Goal: Task Accomplishment & Management: Use online tool/utility

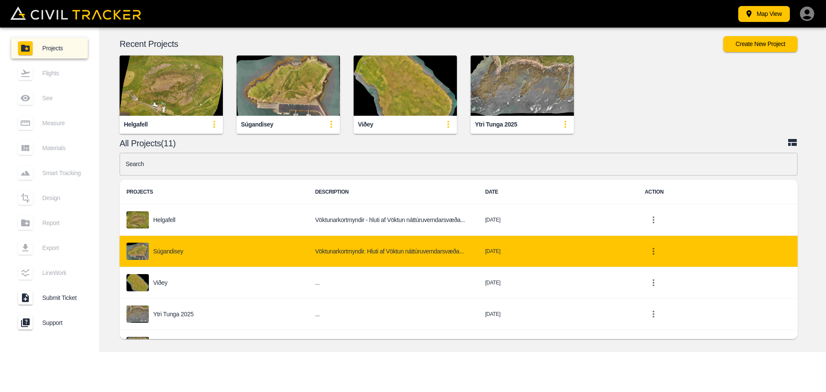
click at [169, 254] on p "Súgandisey" at bounding box center [168, 251] width 30 height 7
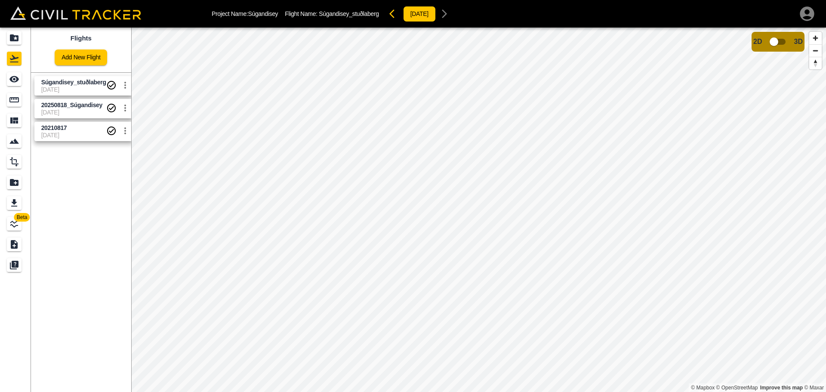
click at [73, 79] on span "Súgandisey_stuðlaberg" at bounding box center [73, 82] width 65 height 7
click at [778, 41] on input "checkbox" at bounding box center [773, 42] width 49 height 16
click at [795, 37] on input "checkbox" at bounding box center [799, 39] width 49 height 16
click at [776, 43] on input "checkbox" at bounding box center [773, 42] width 49 height 16
click at [797, 37] on input "checkbox" at bounding box center [799, 39] width 49 height 16
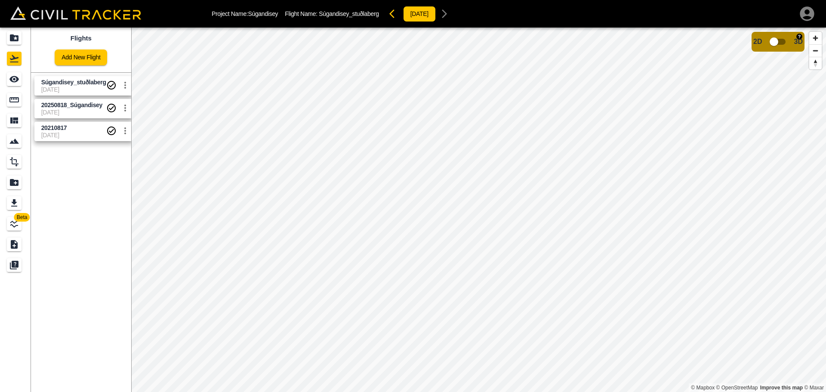
click at [776, 39] on input "checkbox" at bounding box center [773, 42] width 49 height 16
click at [799, 39] on input "checkbox" at bounding box center [799, 39] width 49 height 16
click at [74, 105] on span "20250818_Súgandisey" at bounding box center [71, 104] width 61 height 7
click at [74, 110] on span "[DATE]" at bounding box center [73, 112] width 65 height 7
click at [86, 86] on span "Súgandisey_stuðlaberg" at bounding box center [73, 82] width 65 height 8
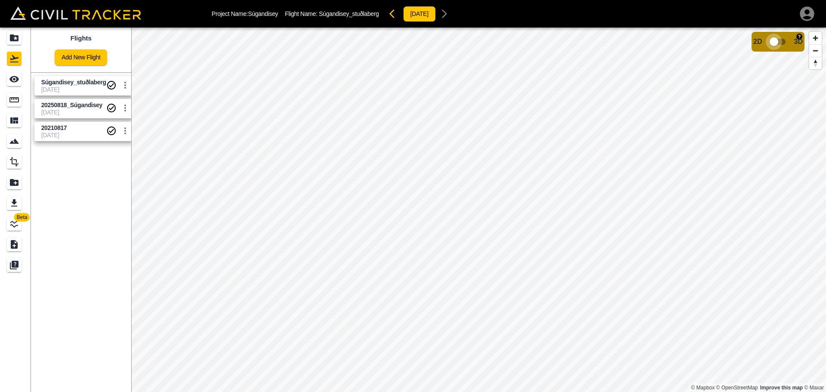
click at [774, 43] on input "checkbox" at bounding box center [773, 42] width 49 height 16
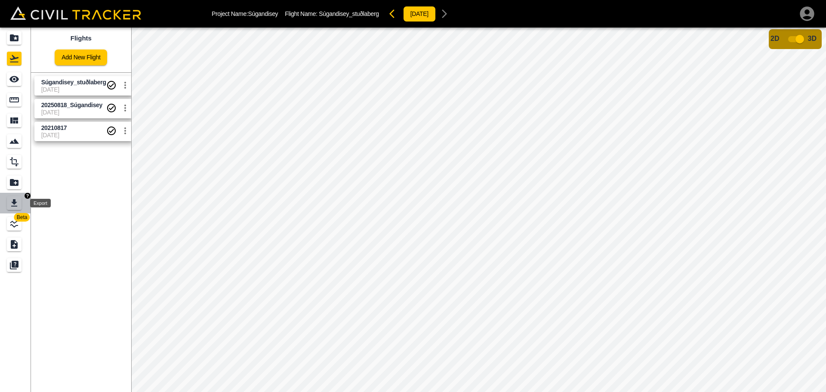
click at [10, 206] on icon "Export" at bounding box center [14, 203] width 10 height 10
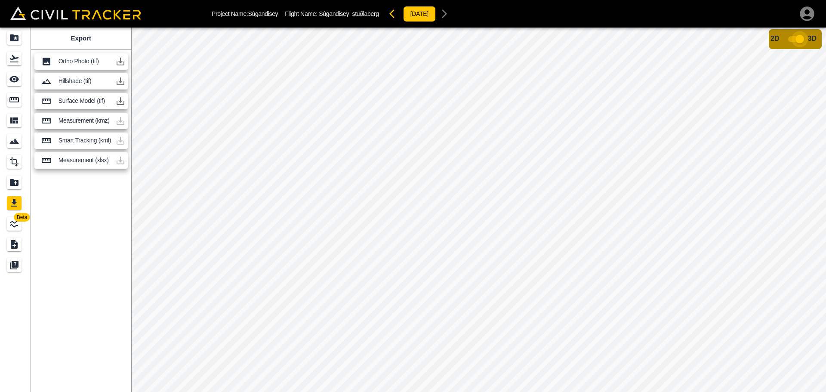
click at [797, 40] on input "checkbox" at bounding box center [799, 39] width 49 height 16
click at [777, 37] on input "checkbox" at bounding box center [773, 42] width 49 height 16
click at [123, 61] on icon "button" at bounding box center [120, 61] width 10 height 10
click at [120, 59] on icon "button" at bounding box center [120, 61] width 10 height 10
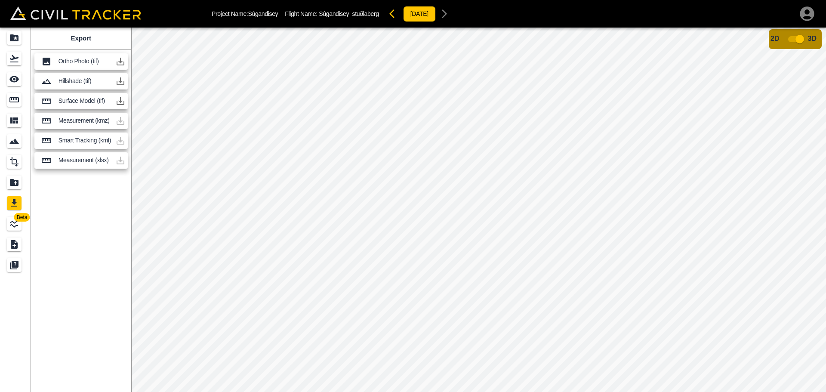
click at [120, 60] on icon "button" at bounding box center [120, 61] width 10 height 10
click at [122, 59] on icon "button" at bounding box center [120, 61] width 10 height 10
click at [118, 61] on icon "button" at bounding box center [120, 61] width 10 height 10
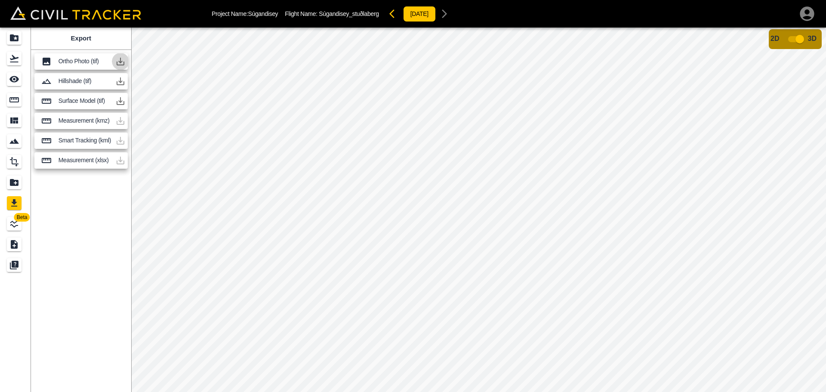
click at [120, 59] on icon "button" at bounding box center [121, 62] width 8 height 8
click at [121, 61] on icon "button" at bounding box center [121, 62] width 8 height 8
click at [123, 63] on icon "button" at bounding box center [121, 62] width 8 height 8
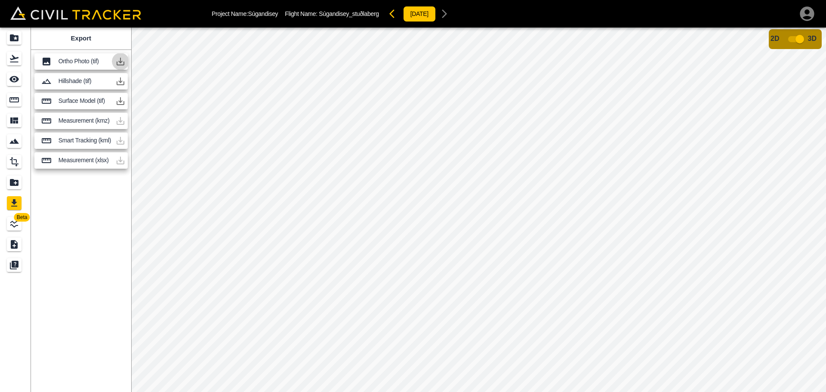
click at [123, 63] on icon "button" at bounding box center [121, 62] width 8 height 8
click at [15, 120] on icon "Materials" at bounding box center [14, 120] width 10 height 10
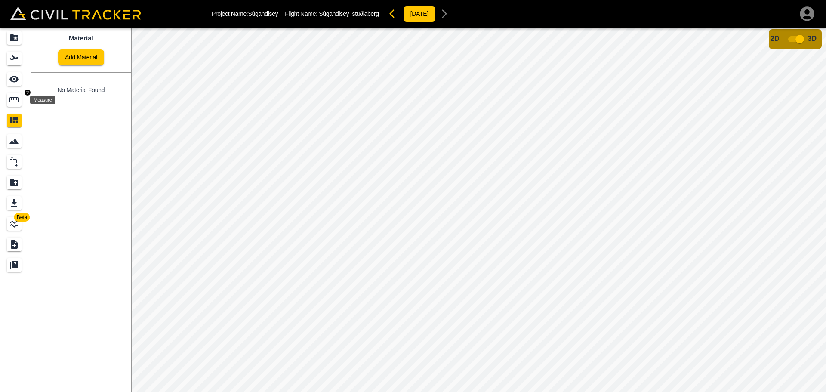
click at [15, 96] on icon "Measure" at bounding box center [14, 100] width 10 height 10
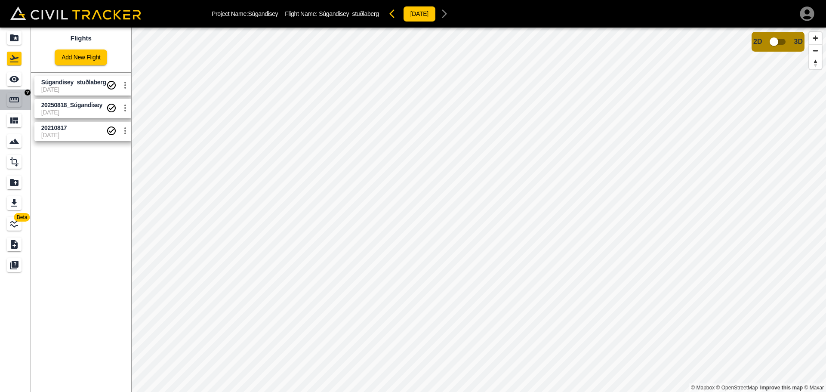
click at [18, 105] on div "Measure" at bounding box center [14, 100] width 15 height 14
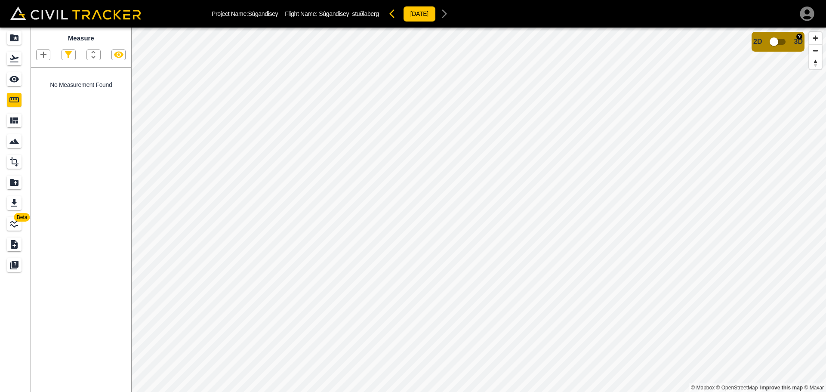
click at [773, 40] on input "checkbox" at bounding box center [773, 42] width 49 height 16
click at [43, 54] on icon "button" at bounding box center [43, 55] width 6 height 6
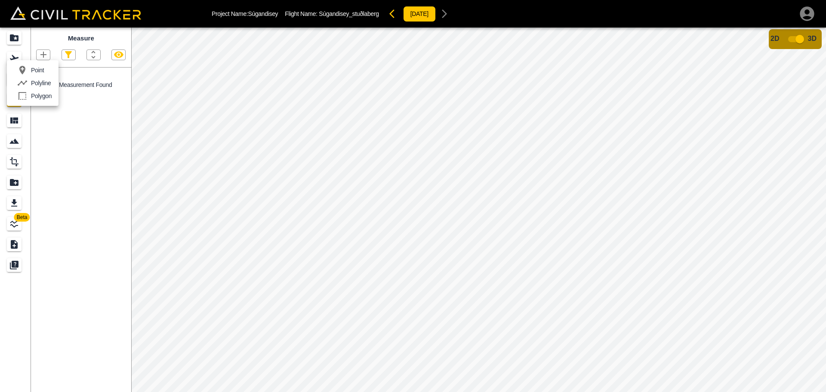
click at [48, 52] on div at bounding box center [413, 196] width 826 height 392
click at [18, 119] on icon "Materials" at bounding box center [14, 120] width 10 height 10
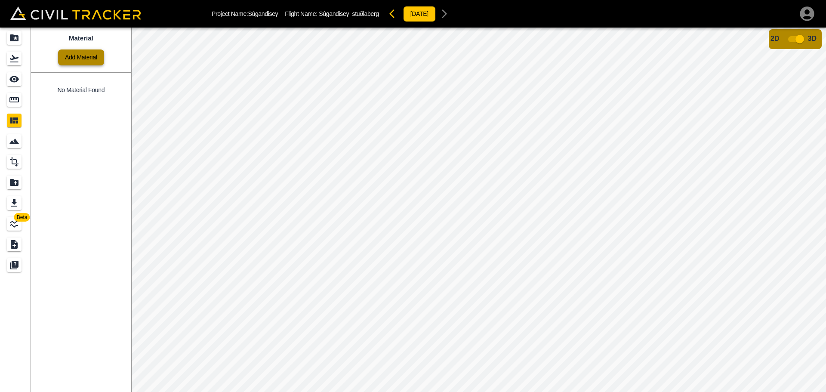
click at [86, 53] on link "Add Material" at bounding box center [81, 57] width 46 height 16
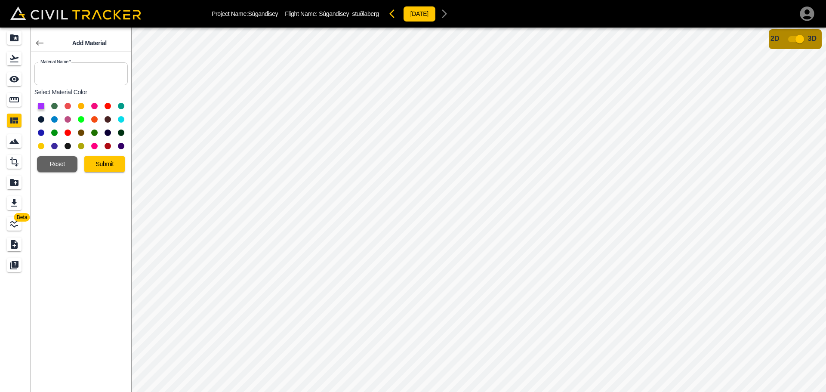
click at [65, 106] on button at bounding box center [68, 106] width 6 height 6
click at [9, 144] on icon "Smart Tracking" at bounding box center [14, 141] width 10 height 10
click at [67, 108] on button at bounding box center [68, 106] width 6 height 6
click at [109, 169] on button "Submit" at bounding box center [104, 164] width 40 height 16
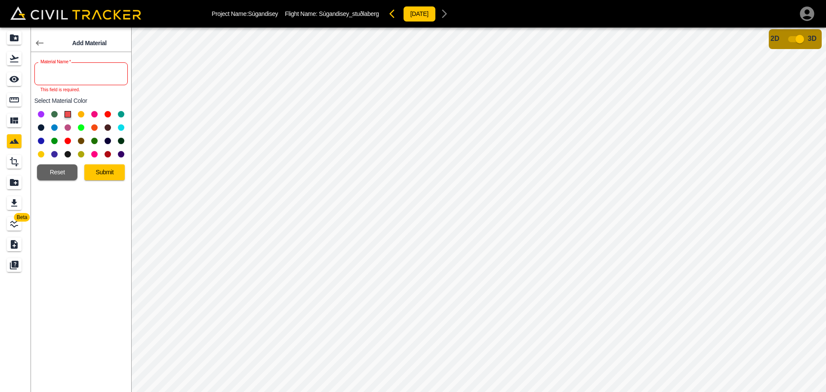
click at [93, 80] on input "text" at bounding box center [80, 73] width 93 height 23
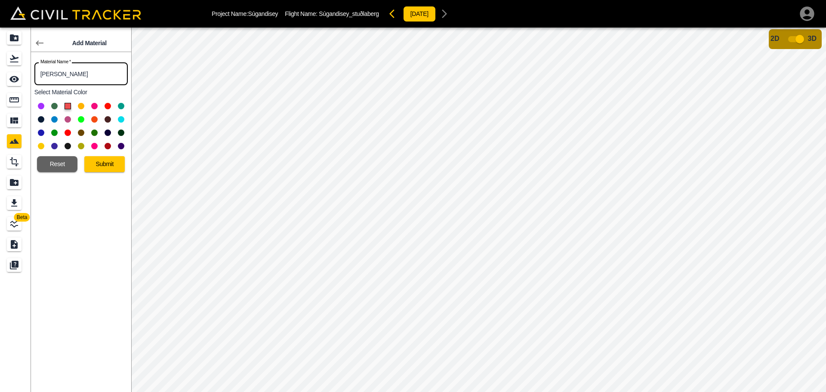
type input "Rita"
click at [108, 107] on button at bounding box center [107, 106] width 6 height 6
click at [108, 162] on button "Submit" at bounding box center [104, 164] width 40 height 16
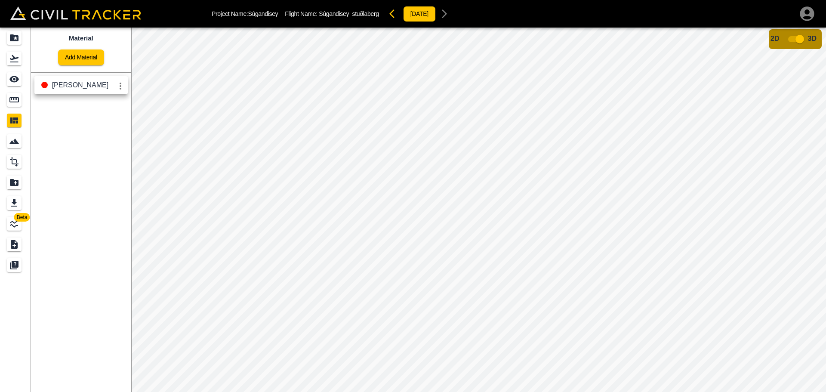
drag, startPoint x: 61, startPoint y: 87, endPoint x: 68, endPoint y: 87, distance: 6.5
click at [61, 87] on span "Rita" at bounding box center [80, 84] width 57 height 7
click at [120, 87] on icon "settings" at bounding box center [120, 86] width 10 height 10
click at [424, 188] on div at bounding box center [413, 196] width 826 height 392
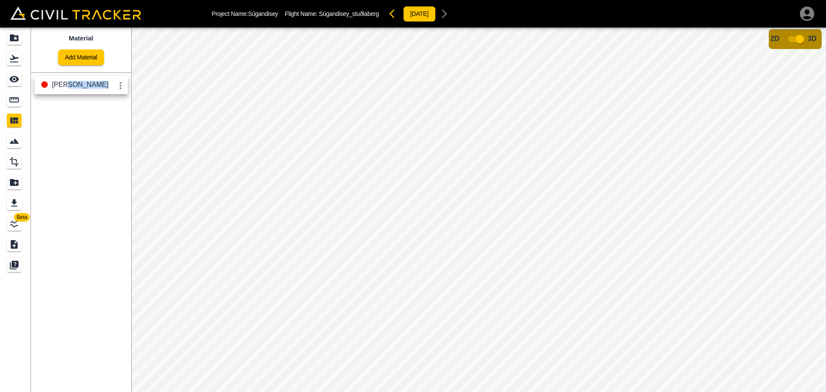
click at [302, 160] on div "Beta Material Add Material Rita Data provided by: × Data attribution 2D 3D" at bounding box center [413, 210] width 826 height 364
click at [79, 79] on div "Rita" at bounding box center [80, 85] width 93 height 18
drag, startPoint x: 49, startPoint y: 86, endPoint x: 71, endPoint y: 86, distance: 21.9
click at [69, 86] on div "Rita" at bounding box center [80, 85] width 93 height 18
click at [119, 86] on icon "settings" at bounding box center [120, 85] width 10 height 10
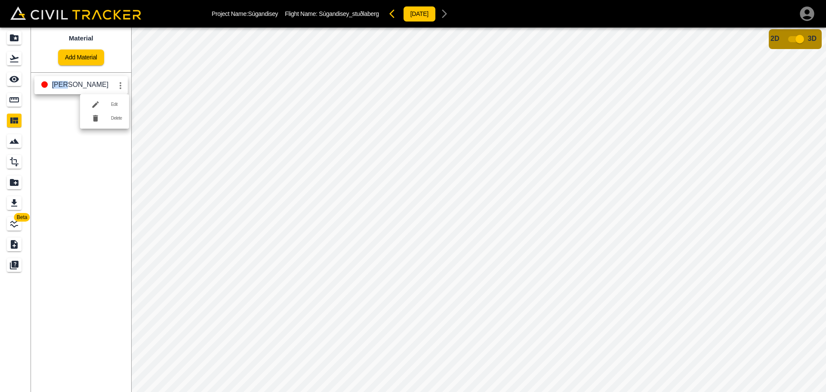
click at [114, 118] on h6 "Delete" at bounding box center [116, 118] width 11 height 5
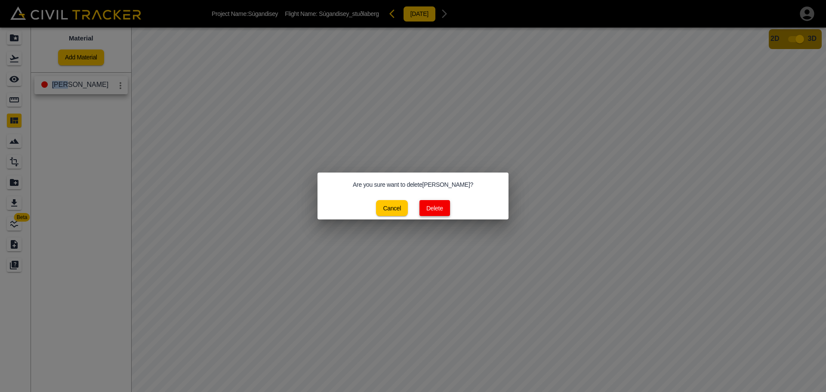
click at [432, 208] on button "Delete" at bounding box center [434, 208] width 31 height 16
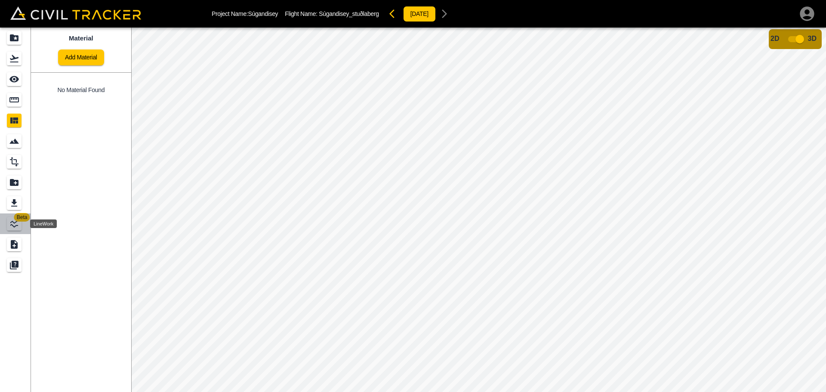
click at [11, 224] on icon "LineWork" at bounding box center [14, 223] width 10 height 10
click at [74, 56] on link "Add New Linework" at bounding box center [80, 57] width 61 height 16
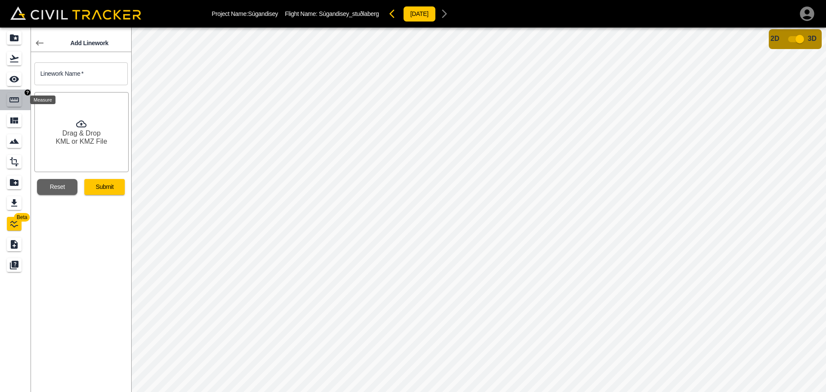
click at [15, 99] on icon "Measure" at bounding box center [14, 100] width 10 height 10
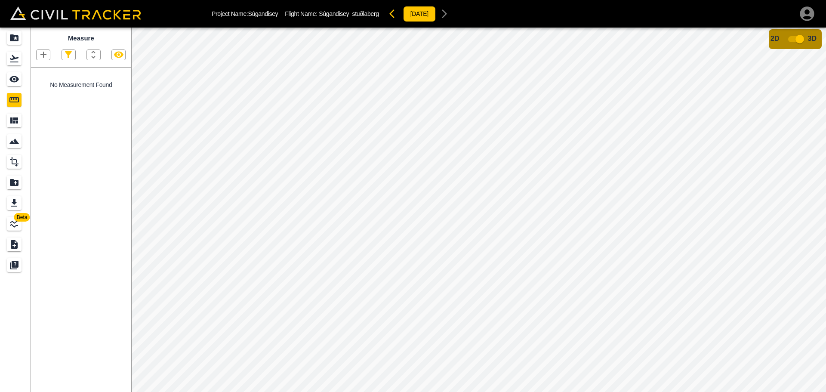
click at [49, 57] on button "button" at bounding box center [43, 55] width 13 height 10
click at [43, 69] on p "Point" at bounding box center [37, 70] width 13 height 7
click at [42, 55] on icon "button" at bounding box center [43, 55] width 6 height 6
click at [45, 69] on li "Point" at bounding box center [33, 70] width 52 height 13
click at [40, 55] on icon "button" at bounding box center [43, 54] width 10 height 10
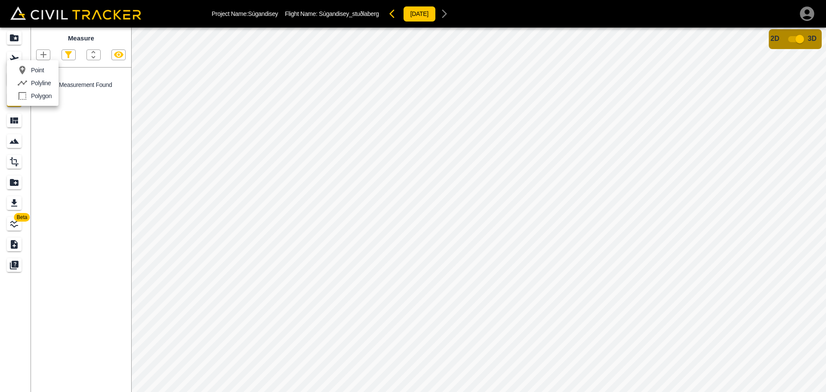
click at [46, 71] on li "Point" at bounding box center [33, 70] width 52 height 13
click at [795, 41] on input "checkbox" at bounding box center [799, 39] width 49 height 16
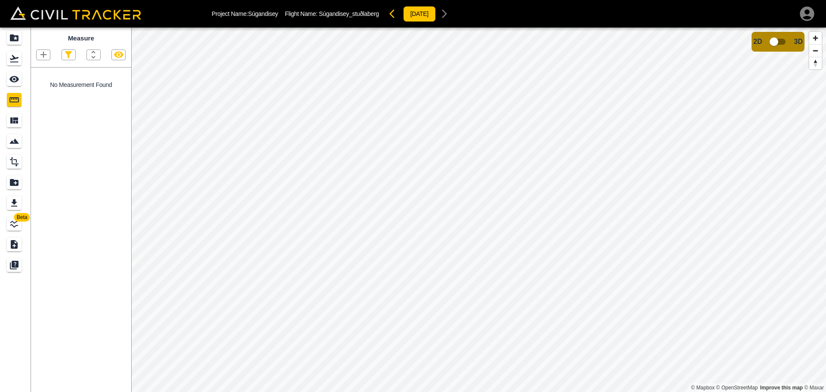
click at [41, 52] on icon "button" at bounding box center [43, 54] width 10 height 10
click at [47, 68] on li "Point" at bounding box center [33, 70] width 52 height 13
click at [777, 44] on input "checkbox" at bounding box center [773, 42] width 49 height 16
click at [116, 55] on icon "button" at bounding box center [118, 55] width 9 height 6
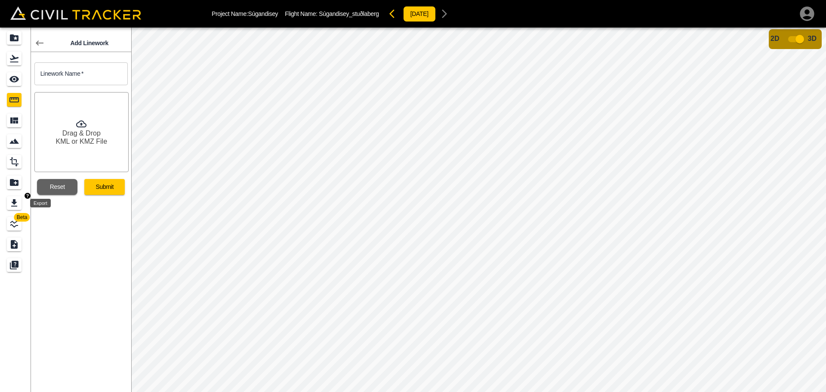
click at [16, 202] on icon "Export" at bounding box center [14, 202] width 6 height 7
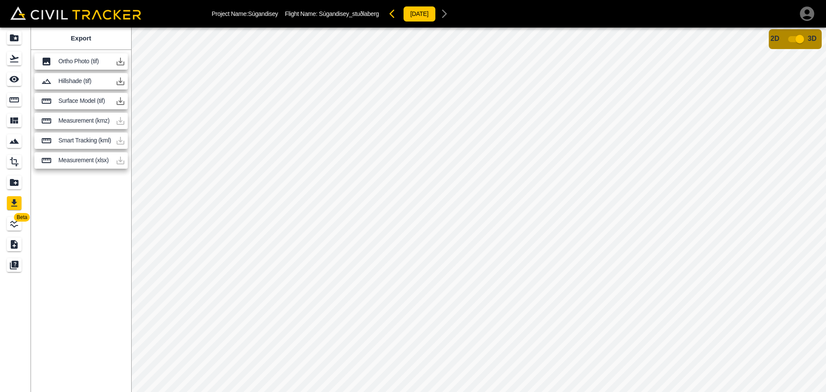
click at [806, 10] on icon "button" at bounding box center [806, 13] width 17 height 17
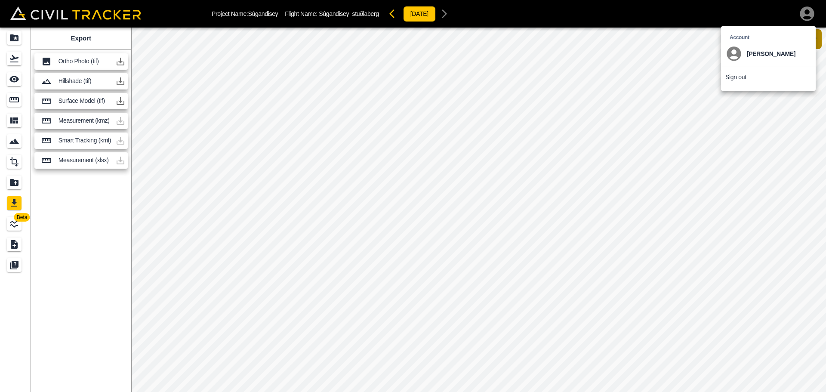
click at [806, 10] on div at bounding box center [413, 196] width 826 height 392
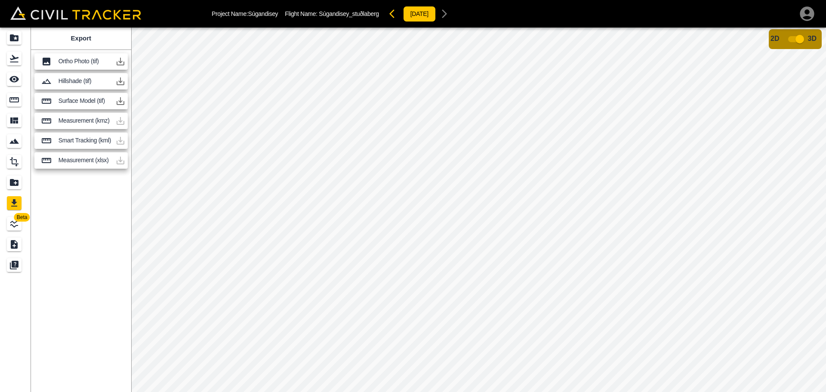
click at [123, 65] on icon "button" at bounding box center [121, 62] width 8 height 8
click at [122, 63] on icon "button" at bounding box center [120, 61] width 10 height 10
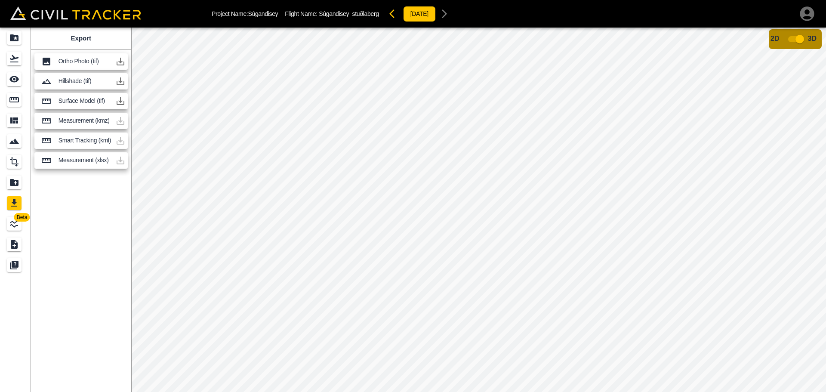
click at [809, 10] on icon "button" at bounding box center [806, 13] width 14 height 14
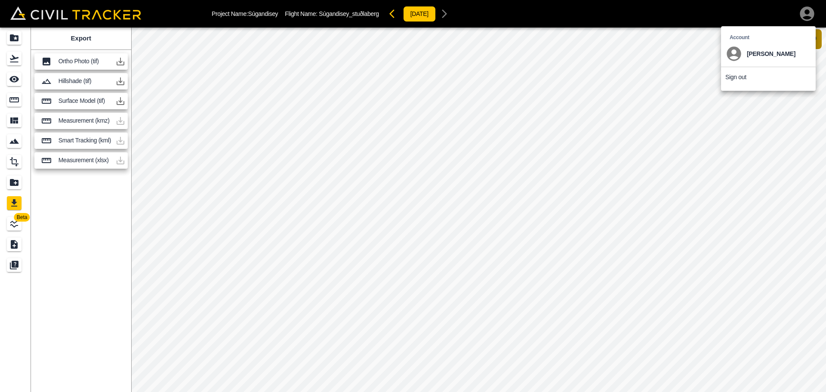
click at [809, 10] on div at bounding box center [413, 196] width 826 height 392
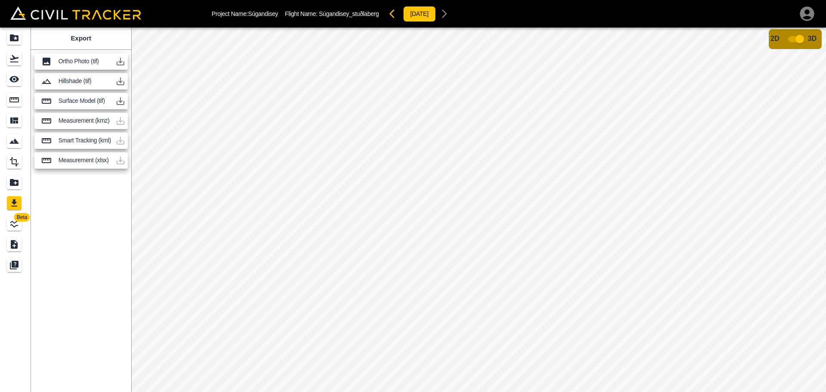
click at [122, 63] on icon "button" at bounding box center [120, 61] width 10 height 10
click at [120, 62] on icon "button" at bounding box center [121, 62] width 8 height 8
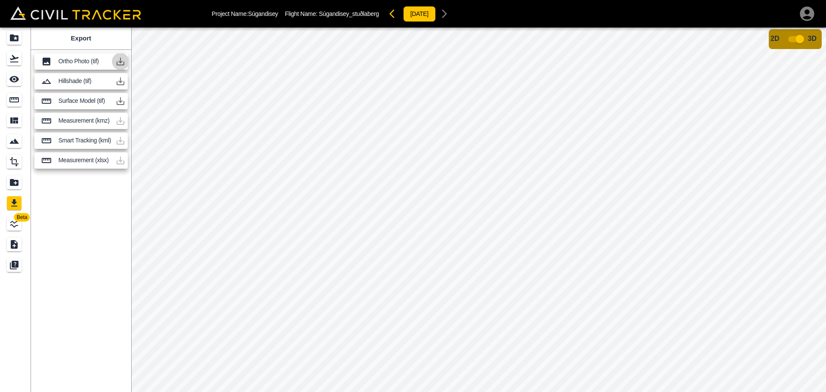
click at [120, 62] on icon "button" at bounding box center [121, 62] width 8 height 8
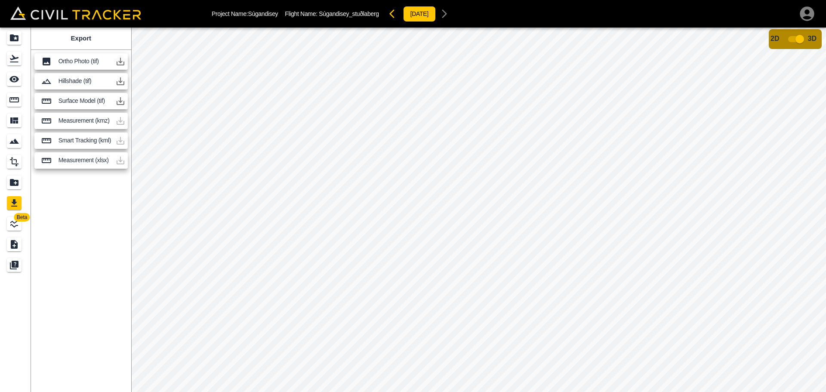
click at [120, 62] on icon "button" at bounding box center [121, 62] width 8 height 8
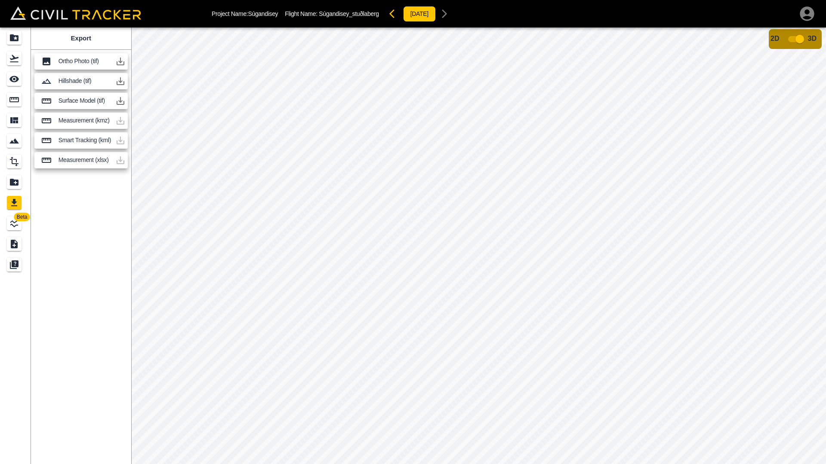
click at [776, 37] on span "2D" at bounding box center [774, 38] width 9 height 7
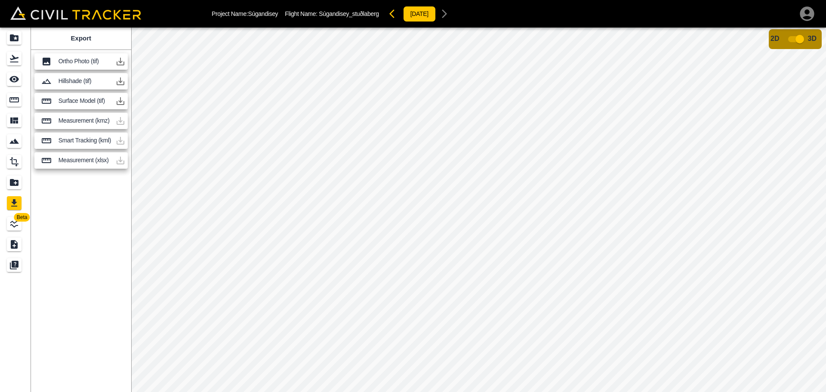
click at [796, 40] on input "checkbox" at bounding box center [799, 39] width 49 height 16
click at [120, 61] on icon "button" at bounding box center [121, 62] width 8 height 8
click at [778, 43] on input "checkbox" at bounding box center [773, 42] width 49 height 16
click at [10, 77] on icon "See" at bounding box center [14, 79] width 10 height 10
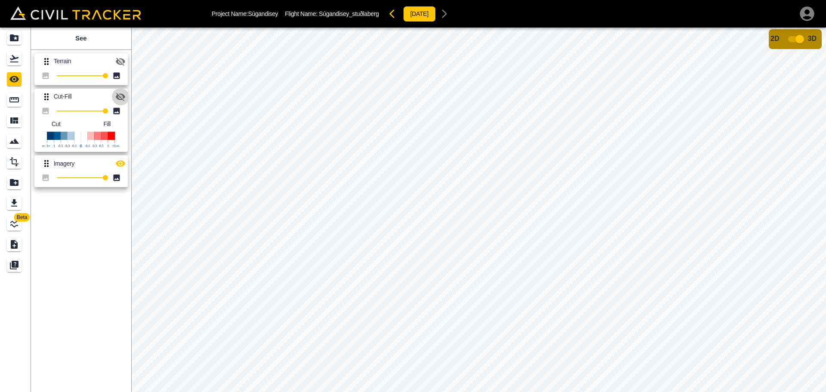
click at [121, 98] on icon "button" at bounding box center [120, 97] width 9 height 8
click at [121, 97] on icon "button" at bounding box center [120, 97] width 10 height 10
drag, startPoint x: 101, startPoint y: 111, endPoint x: 57, endPoint y: 111, distance: 43.9
click at [57, 111] on span "100" at bounding box center [81, 111] width 49 height 12
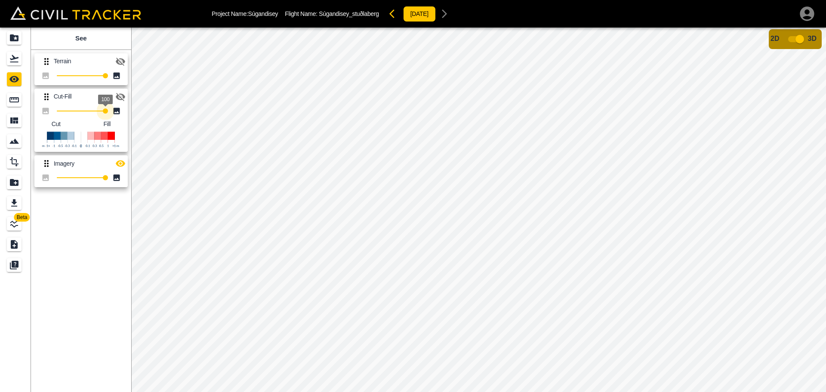
click at [122, 164] on icon "button" at bounding box center [120, 163] width 10 height 10
drag, startPoint x: 106, startPoint y: 177, endPoint x: 82, endPoint y: 177, distance: 24.5
click at [82, 177] on span "100" at bounding box center [81, 178] width 49 height 12
drag, startPoint x: 83, startPoint y: 178, endPoint x: 66, endPoint y: 179, distance: 17.2
click at [66, 179] on span "100" at bounding box center [81, 178] width 49 height 12
